Goal: Task Accomplishment & Management: Manage account settings

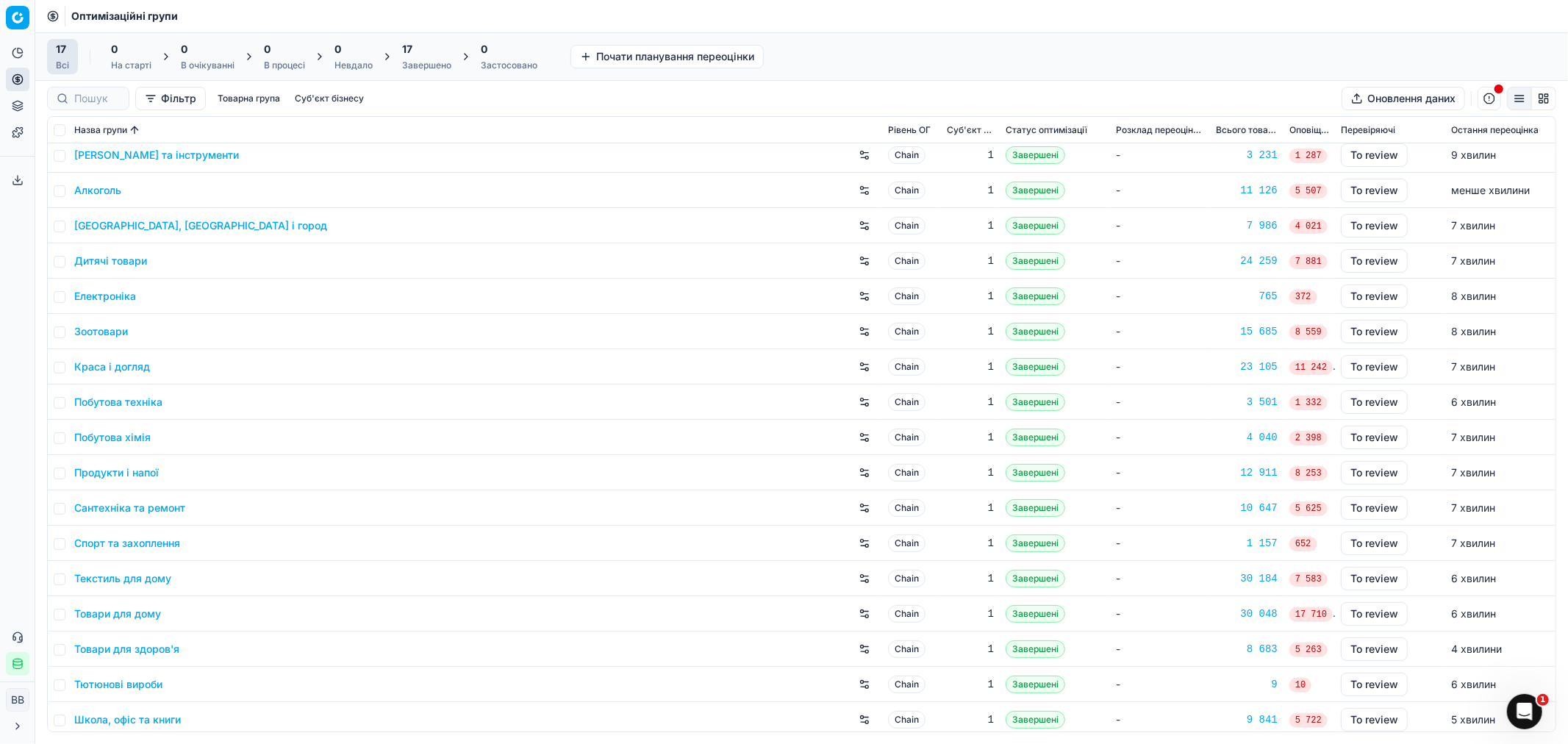
scroll to position [11, 0]
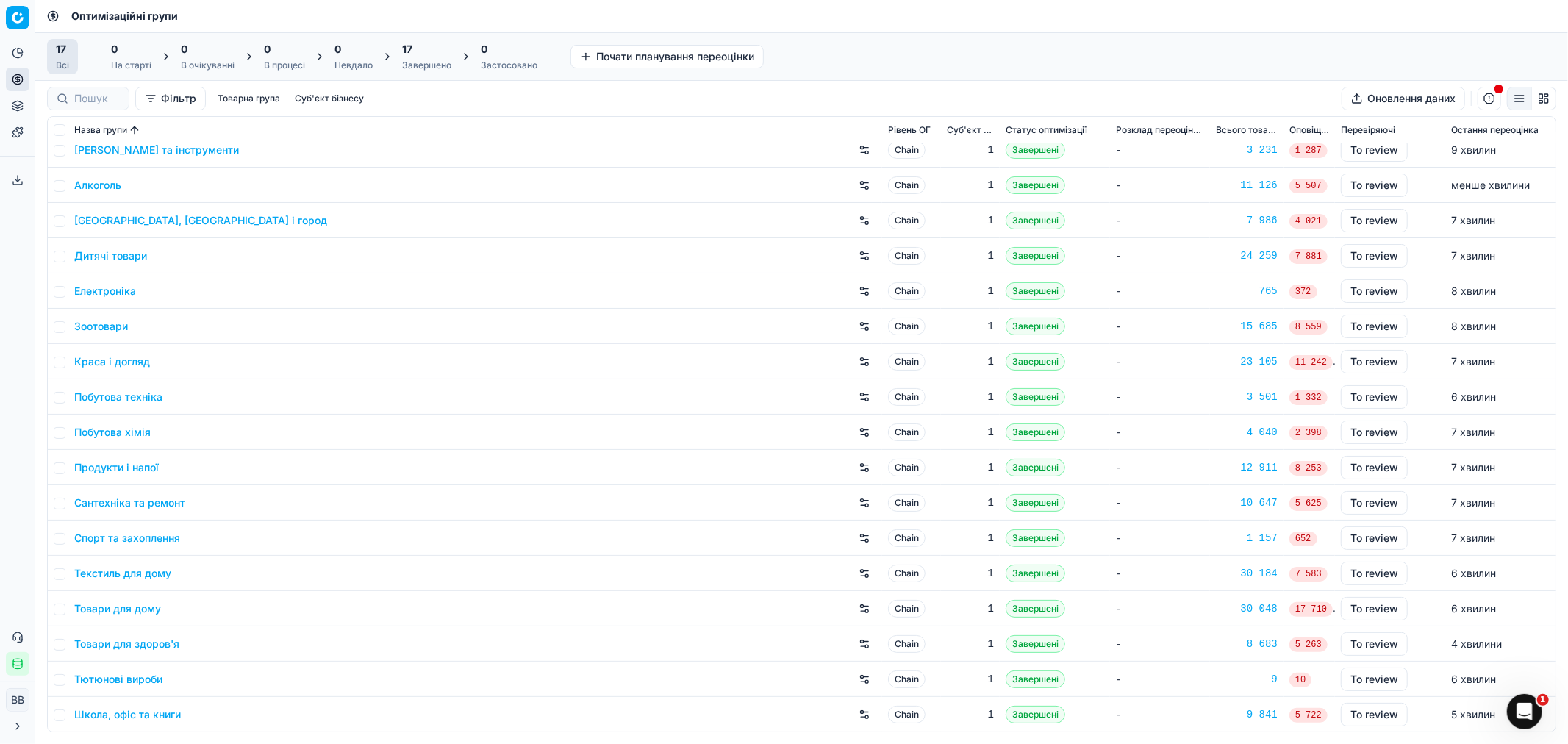
click at [98, 326] on link "Зоотовари" at bounding box center [101, 326] width 53 height 15
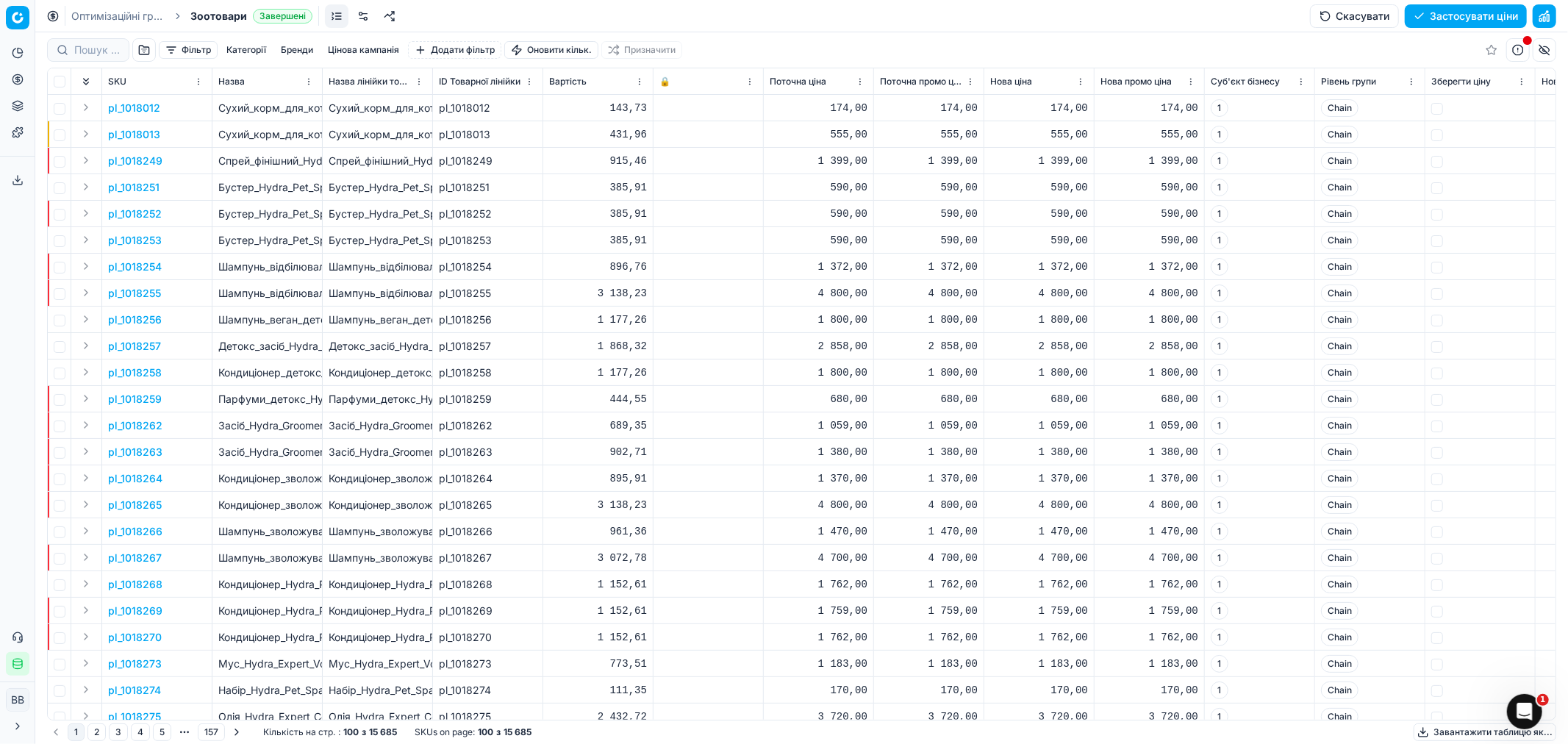
click at [358, 17] on link at bounding box center [363, 17] width 24 height 24
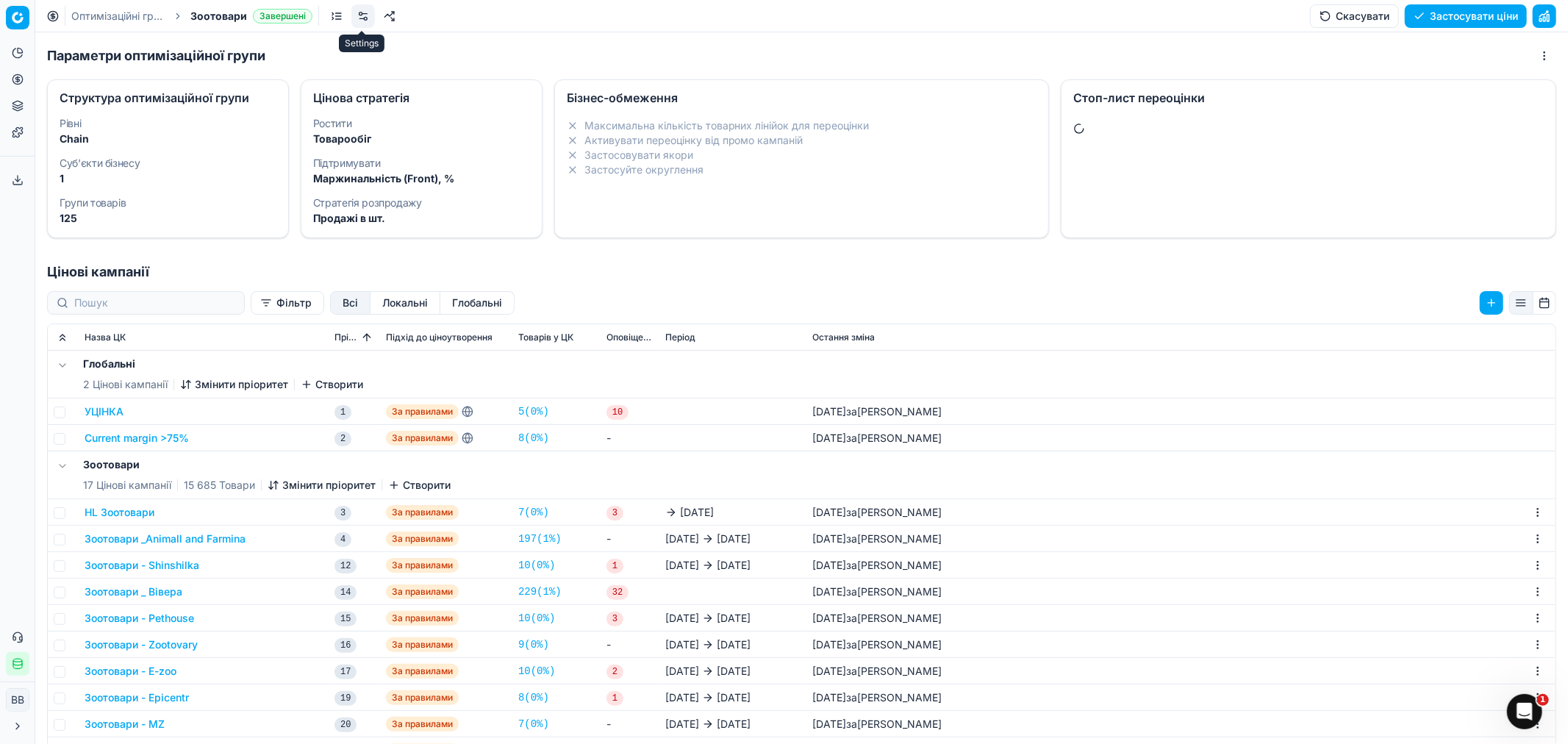
click at [363, 17] on link at bounding box center [363, 17] width 24 height 24
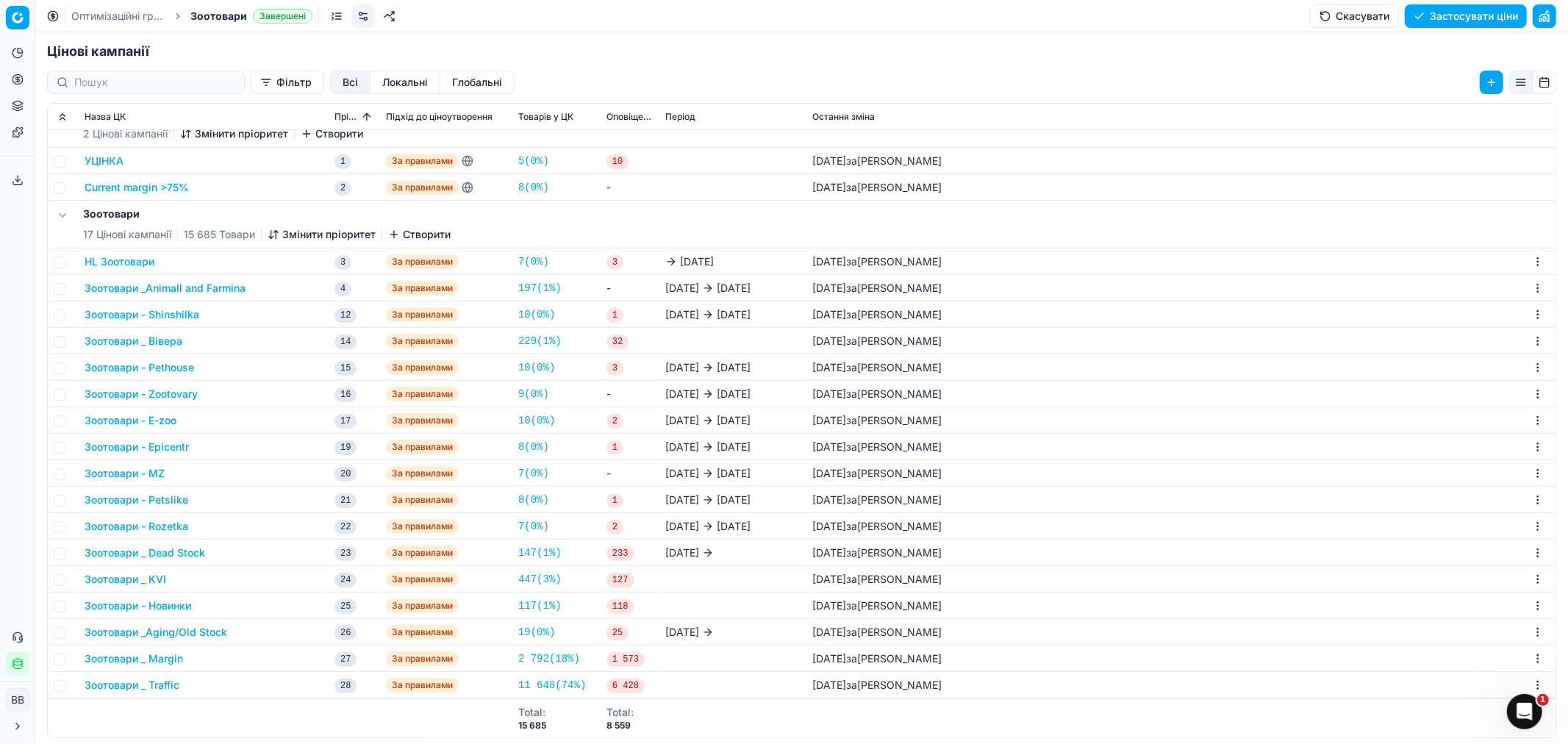
scroll to position [225, 0]
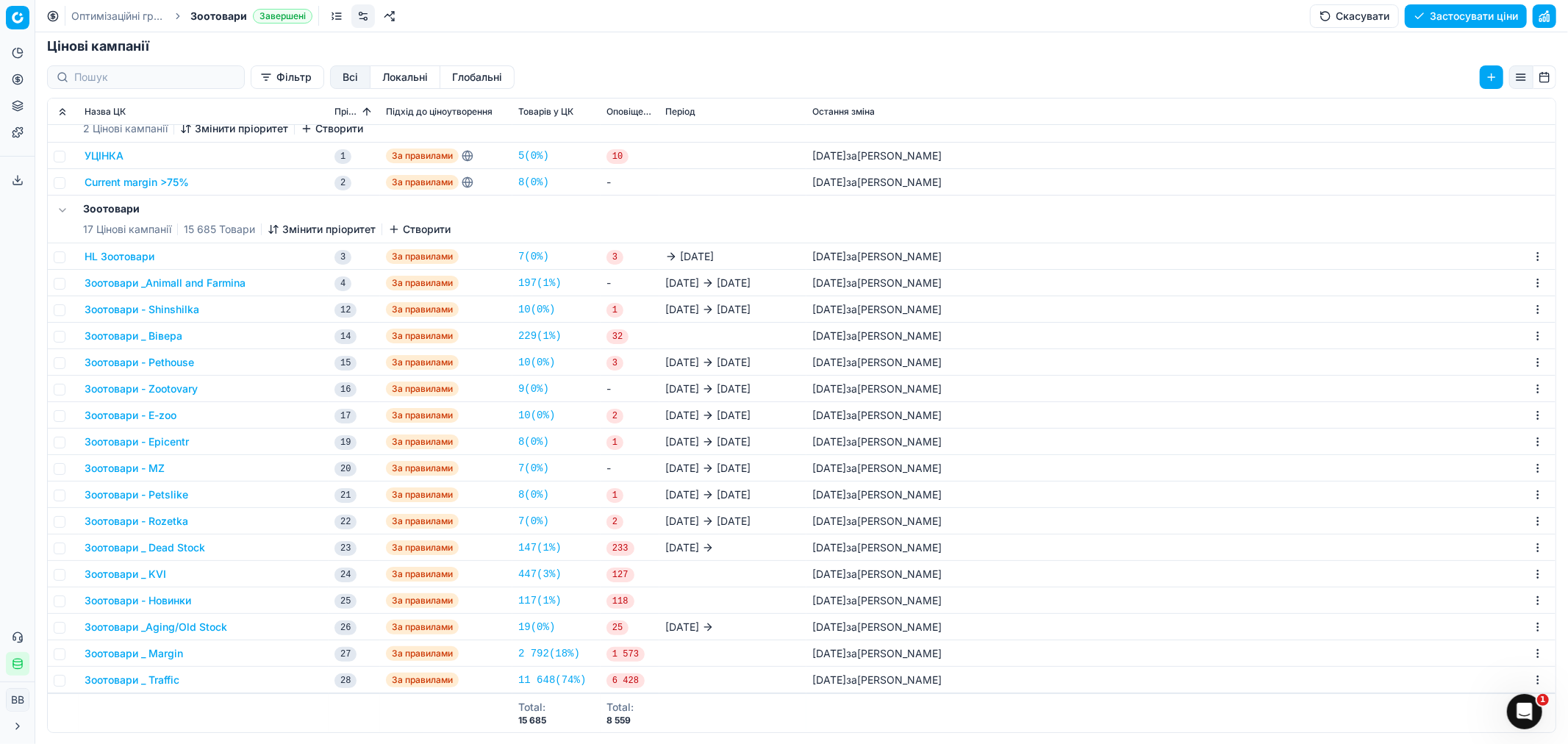
click at [144, 572] on button "Зоотовари _ KVI" at bounding box center [125, 574] width 82 height 15
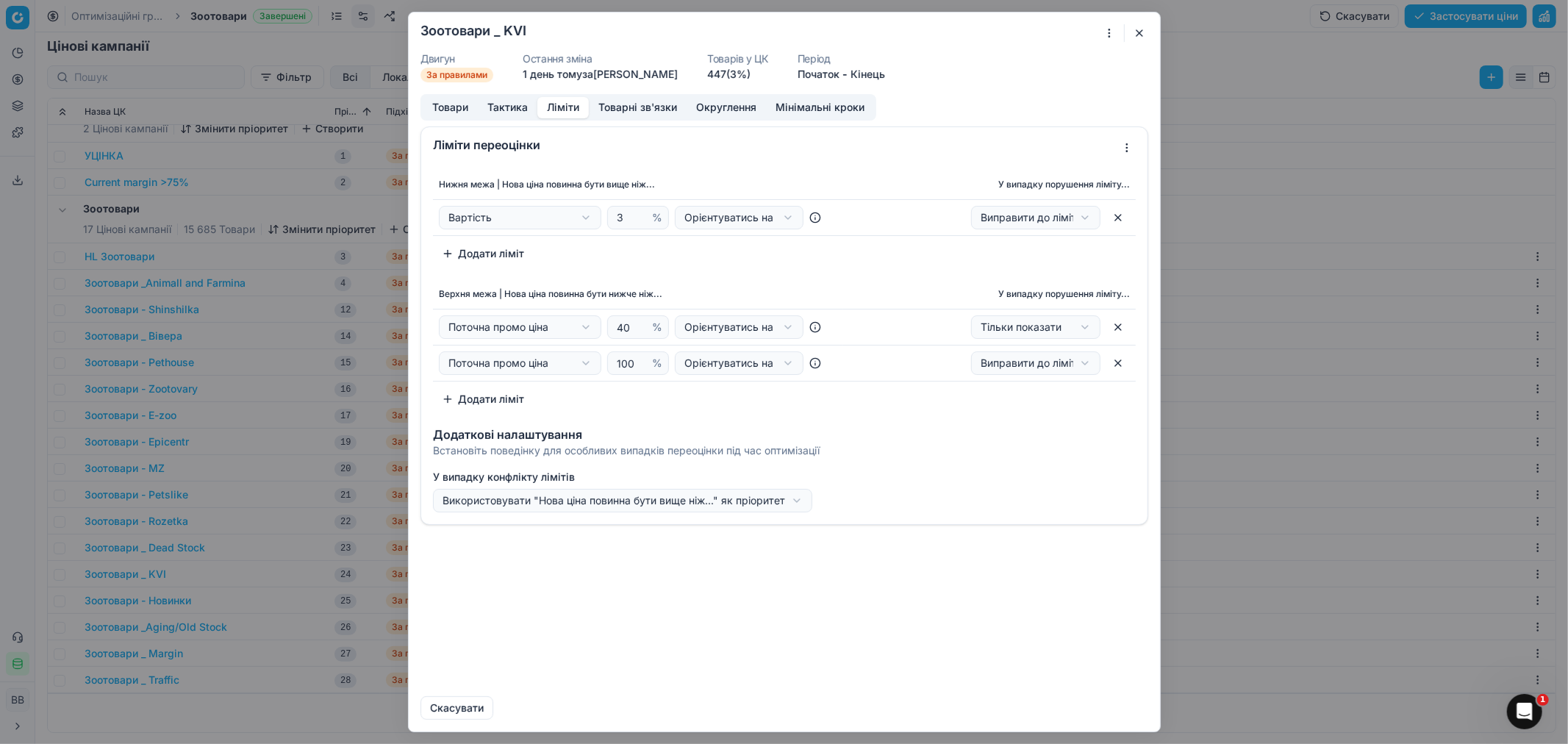
click at [563, 107] on button "Ліміти" at bounding box center [563, 107] width 52 height 21
click at [514, 104] on button "Тактика" at bounding box center [507, 107] width 60 height 21
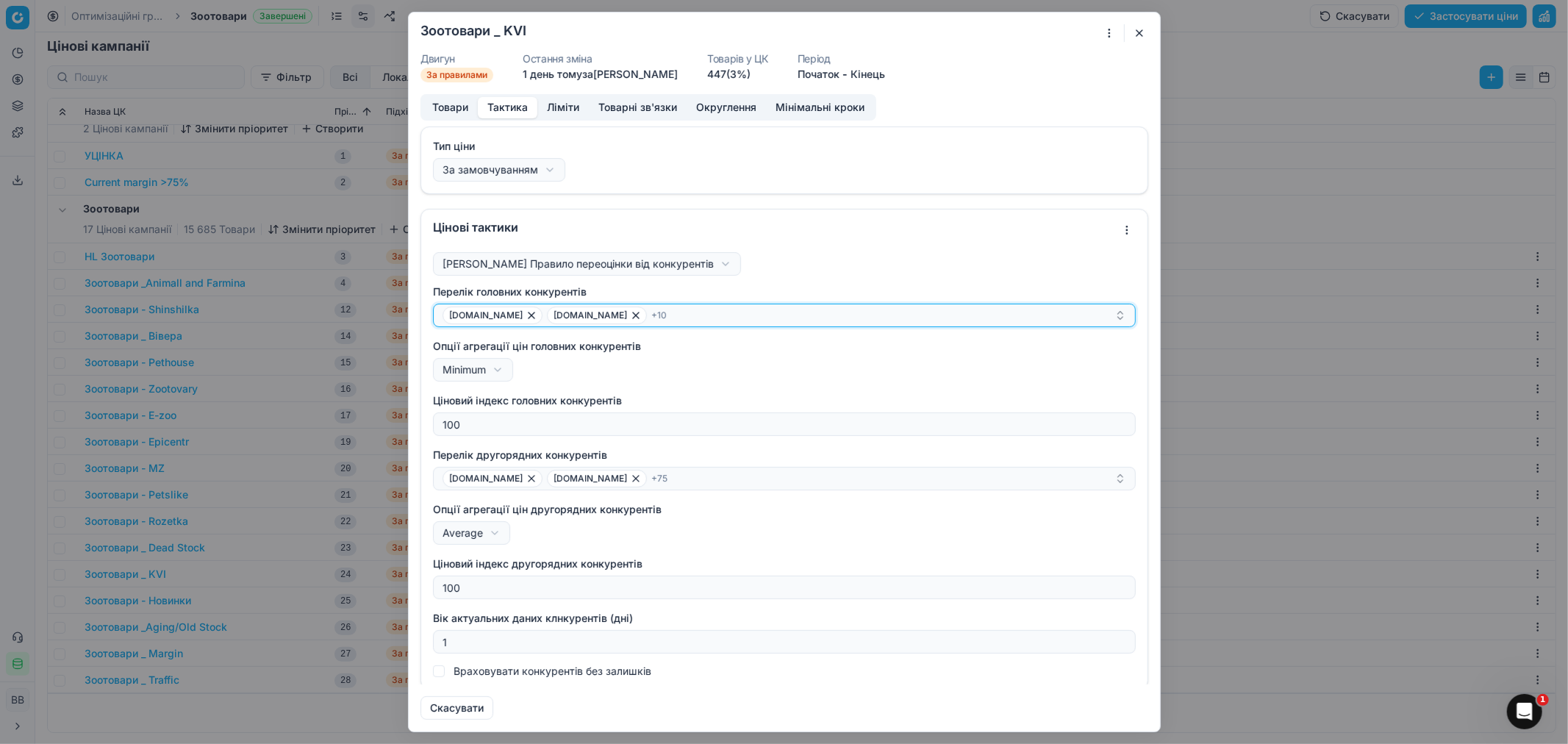
click at [649, 320] on div "[DOMAIN_NAME] [DOMAIN_NAME] + 10" at bounding box center [778, 315] width 672 height 17
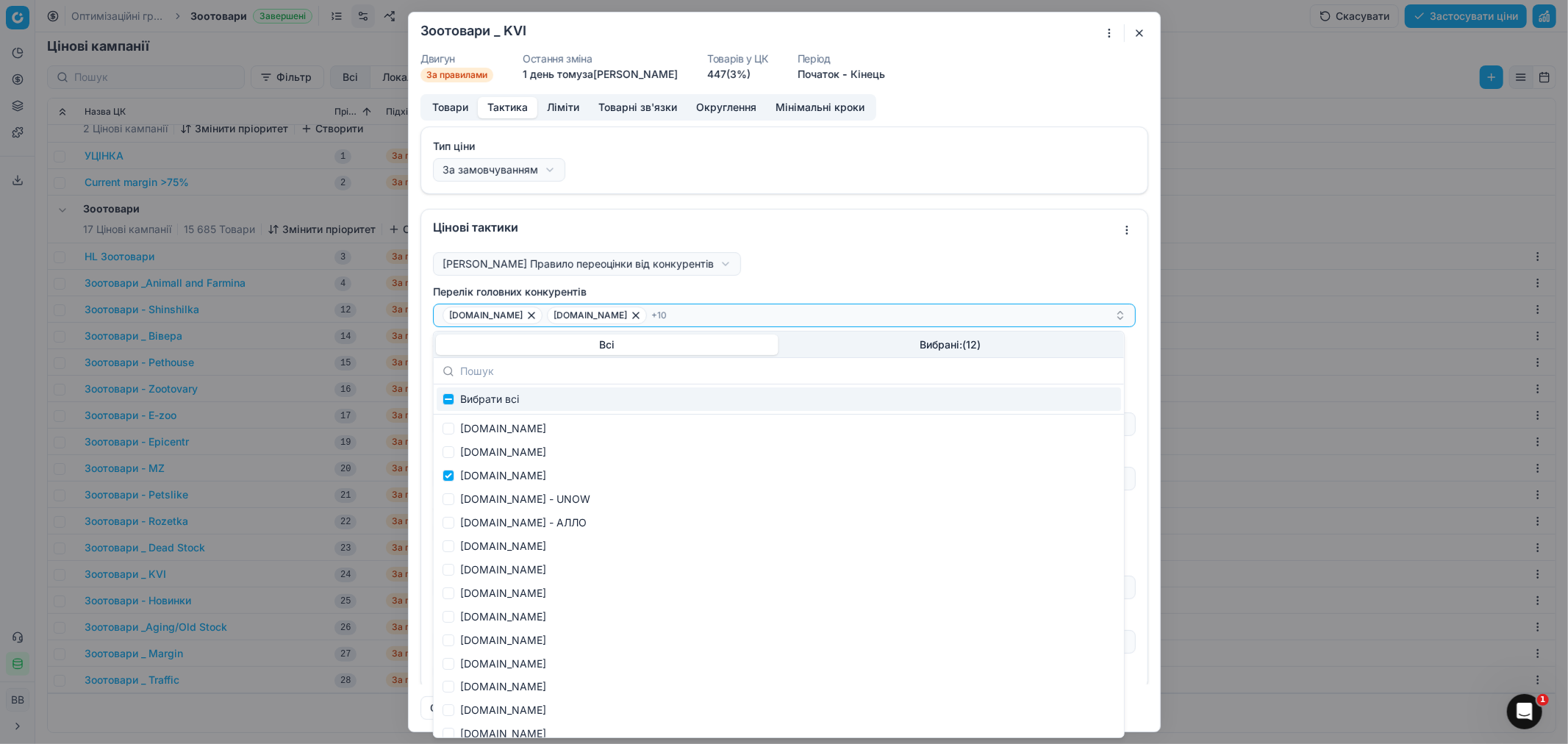
scroll to position [0, 0]
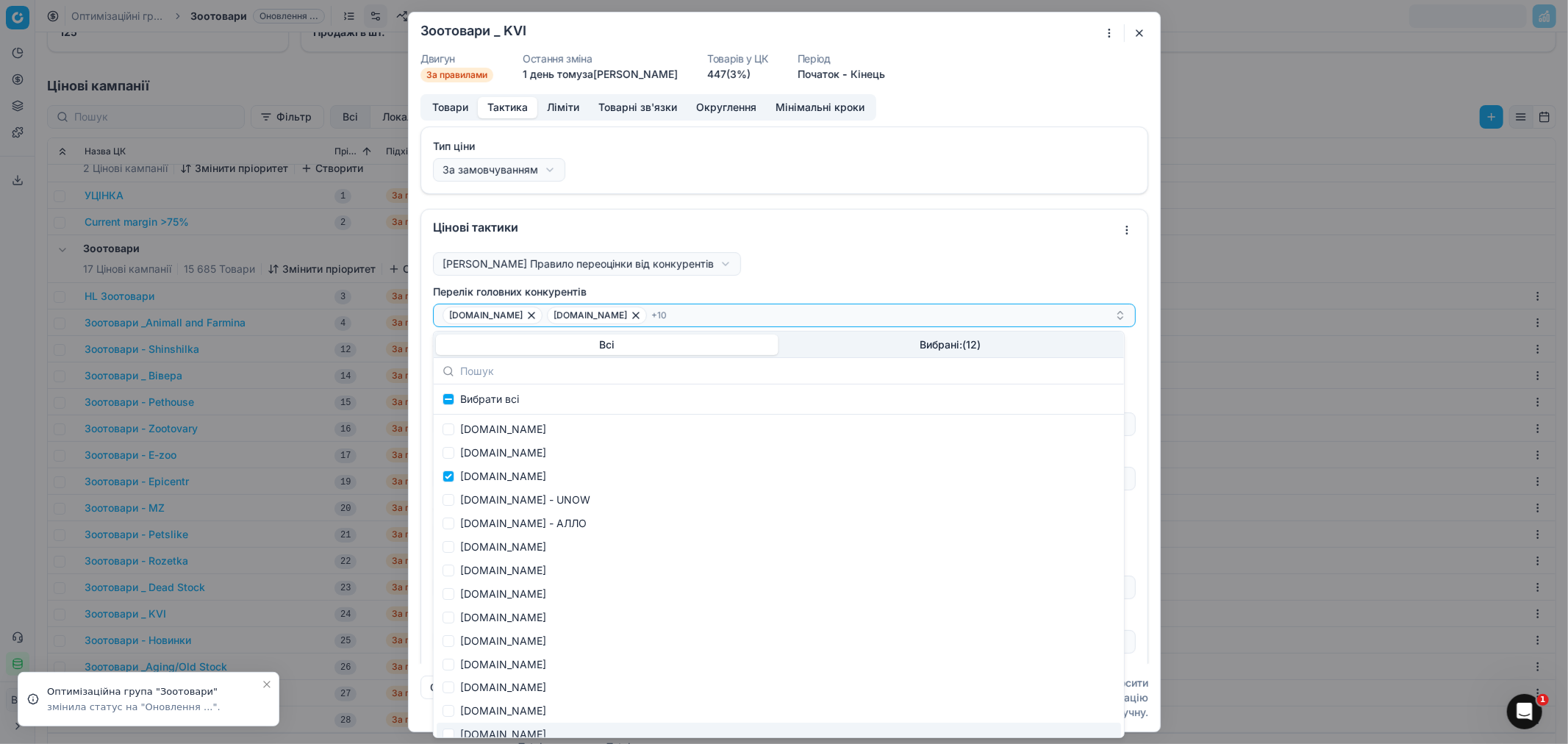
click at [1139, 33] on button "button" at bounding box center [1139, 32] width 17 height 17
